Goal: Navigation & Orientation: Find specific page/section

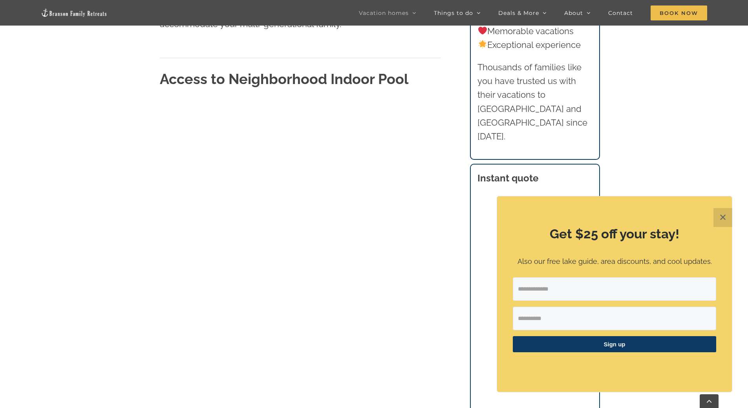
scroll to position [471, 0]
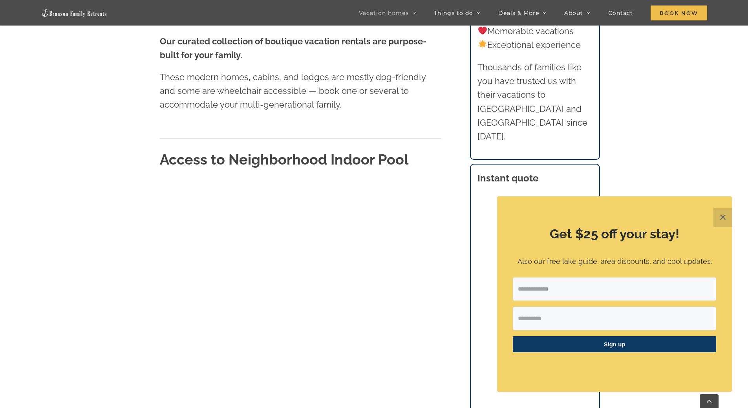
click at [719, 214] on button "✕" at bounding box center [723, 217] width 19 height 19
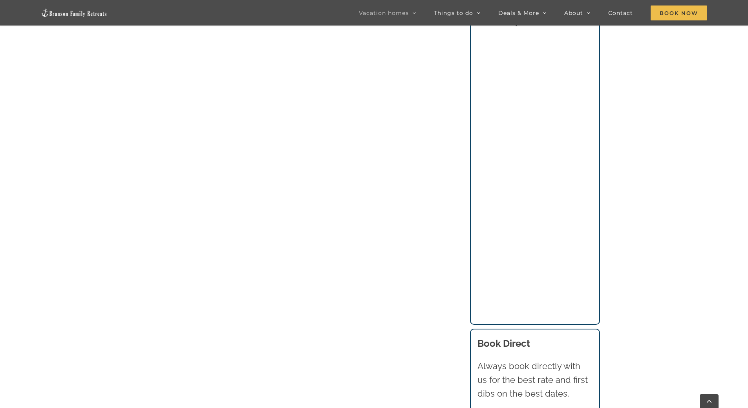
scroll to position [629, 0]
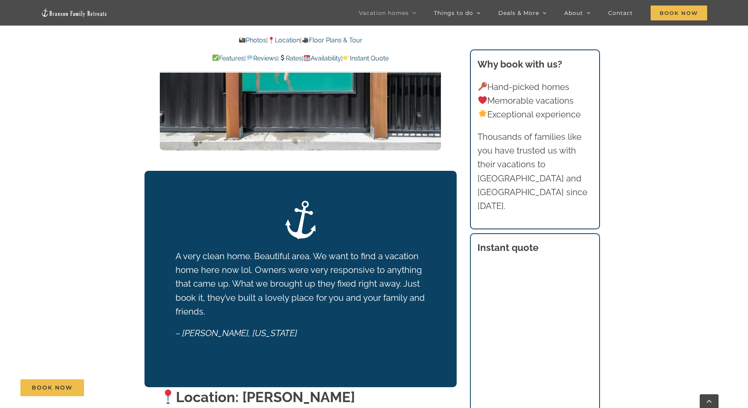
scroll to position [1493, 0]
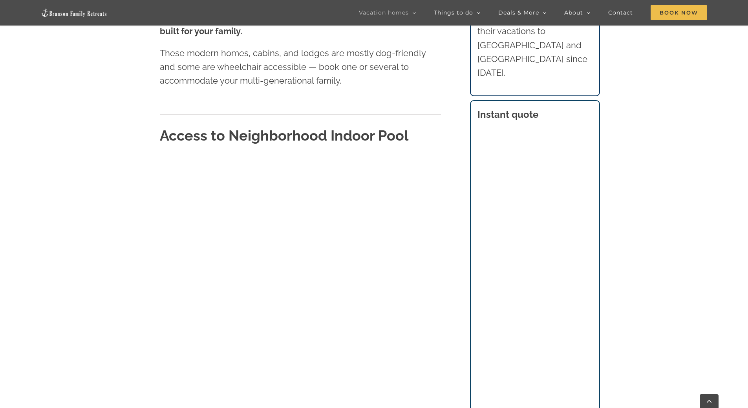
scroll to position [629, 0]
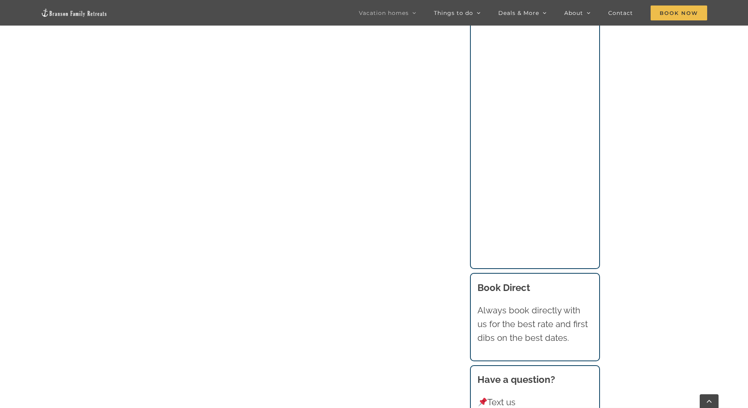
scroll to position [896, 0]
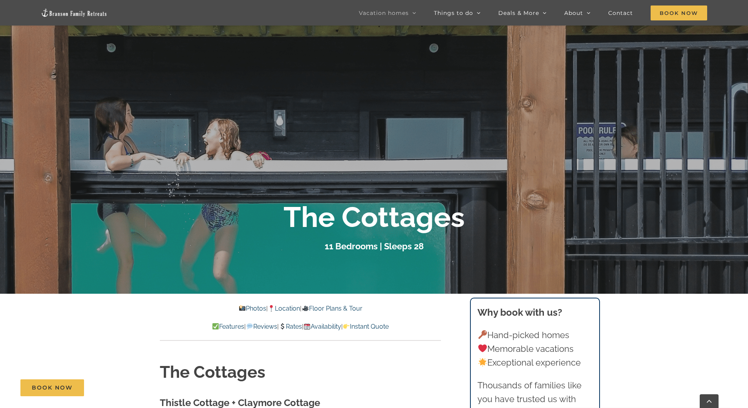
scroll to position [118, 0]
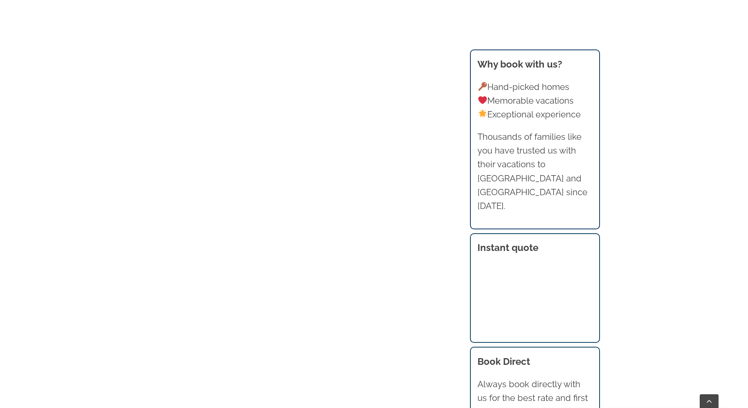
scroll to position [896, 0]
